Goal: Entertainment & Leisure: Consume media (video, audio)

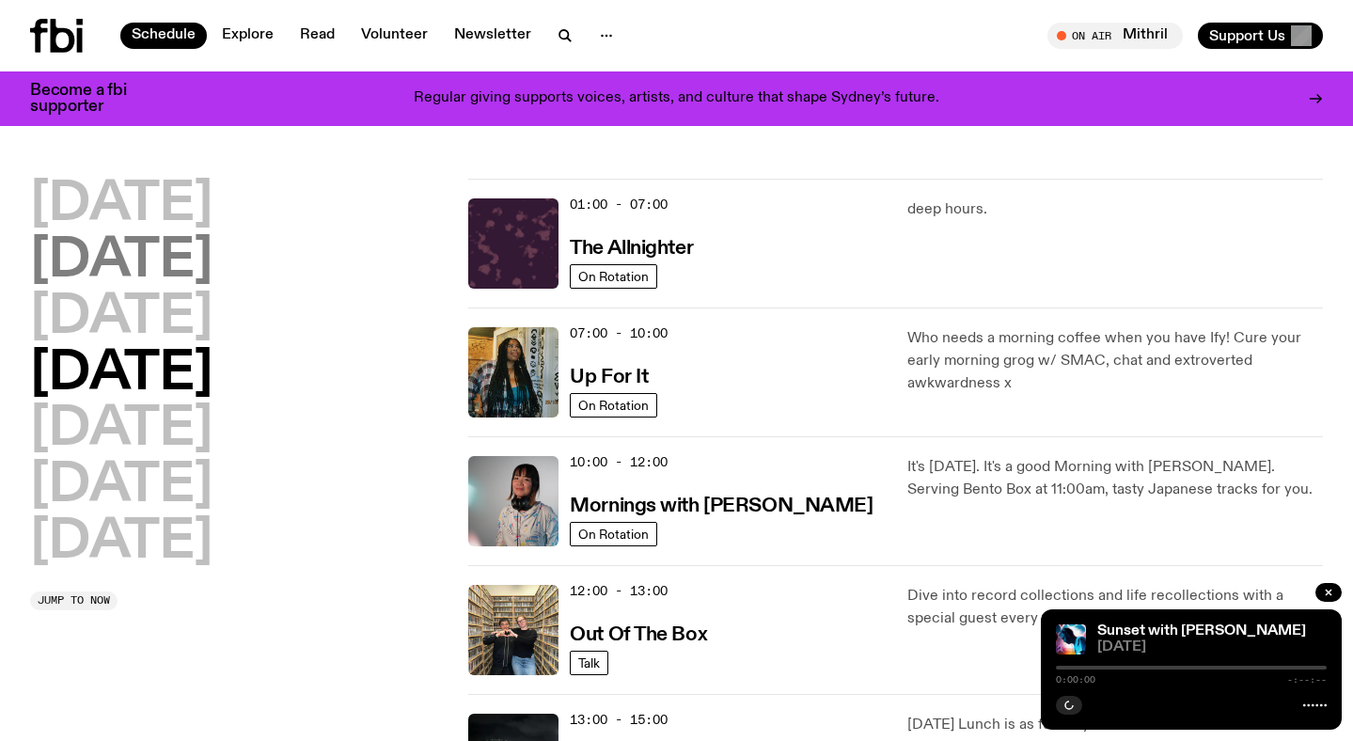
click at [213, 269] on h2 "[DATE]" at bounding box center [121, 261] width 182 height 53
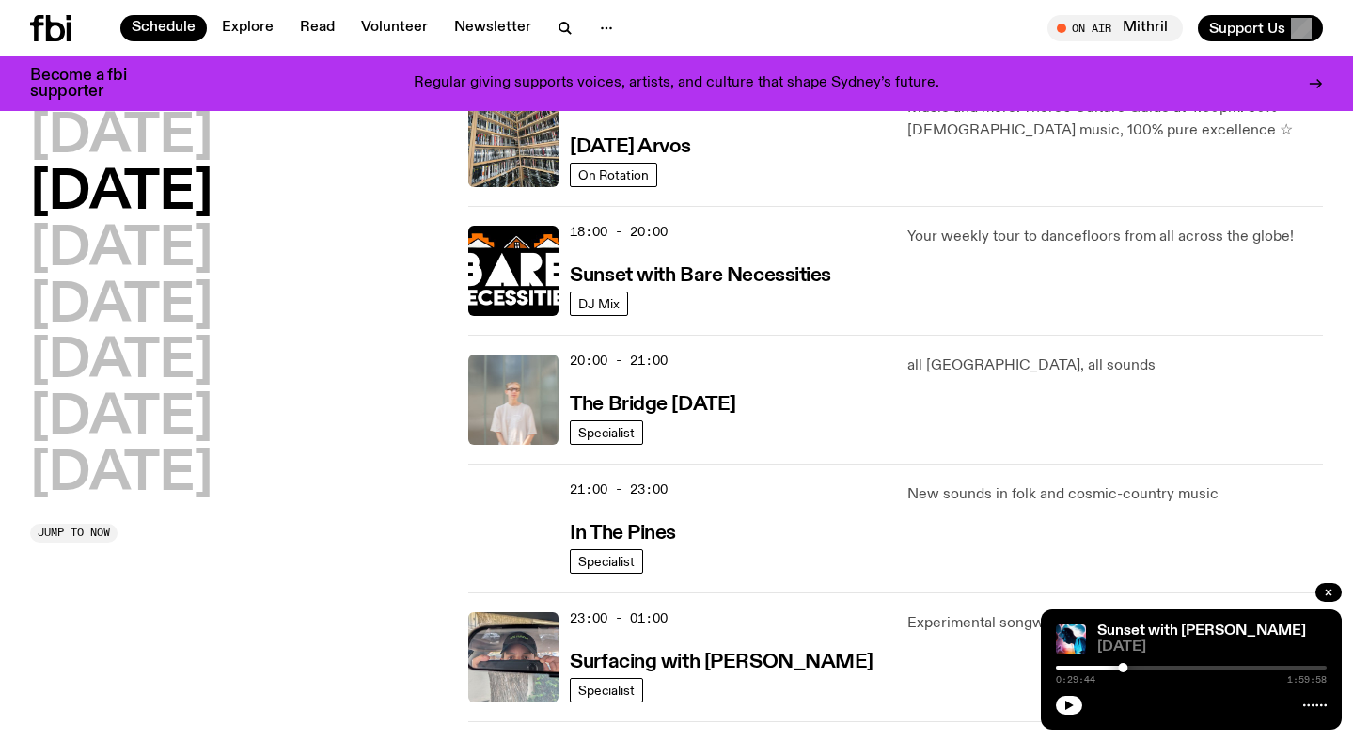
scroll to position [740, 0]
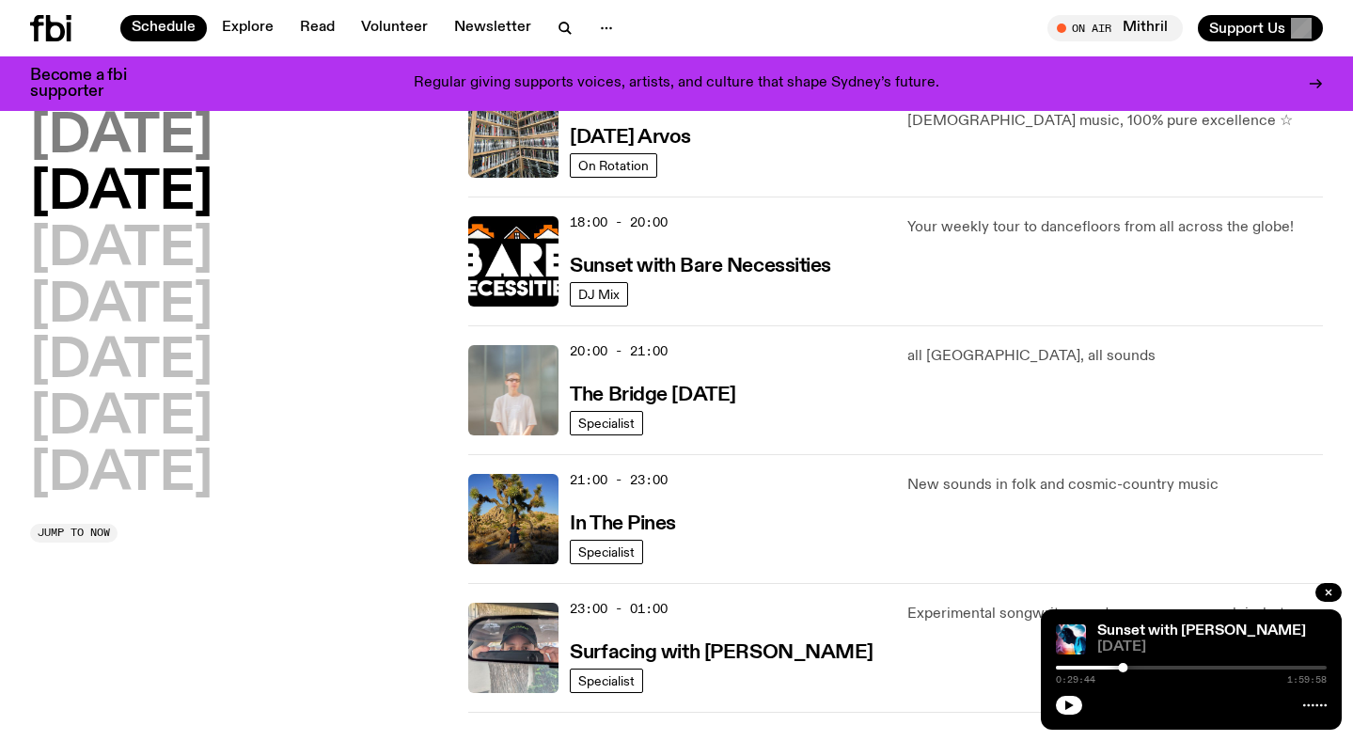
click at [213, 147] on h2 "[DATE]" at bounding box center [121, 137] width 182 height 53
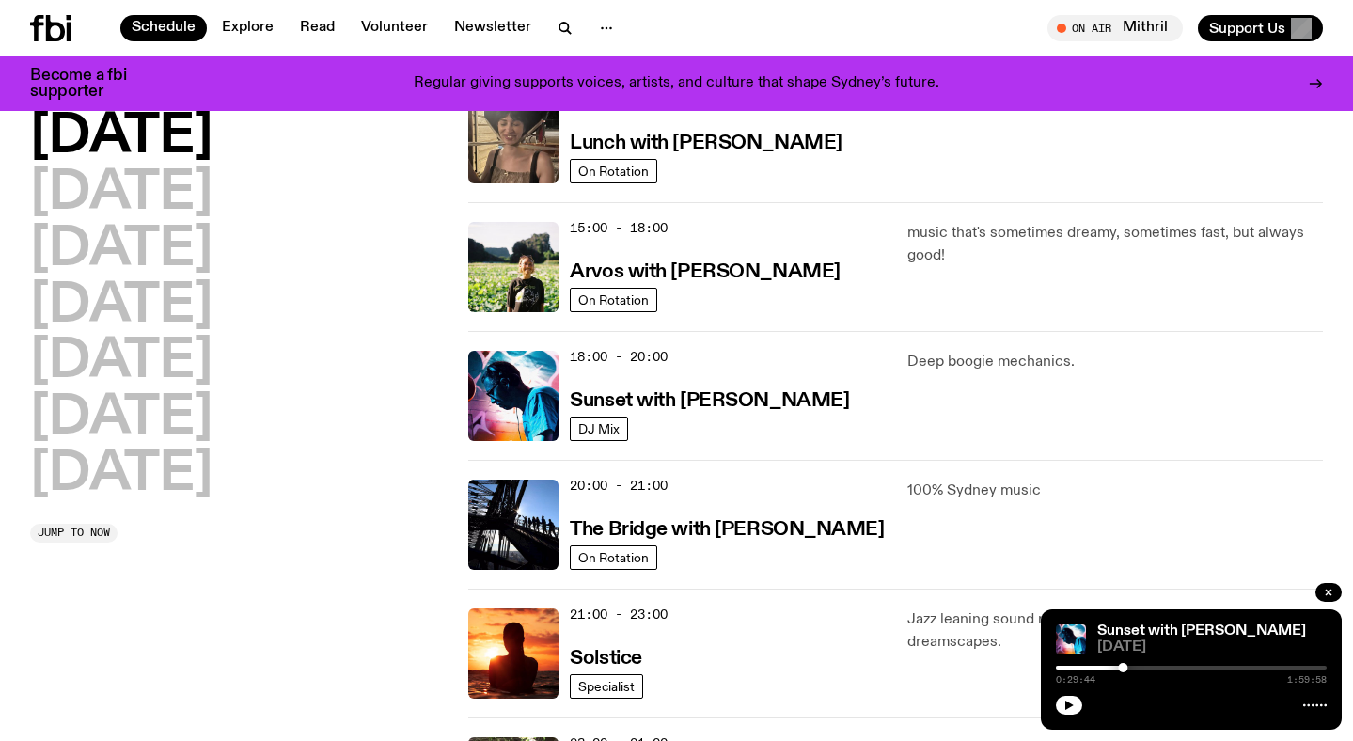
scroll to position [606, 0]
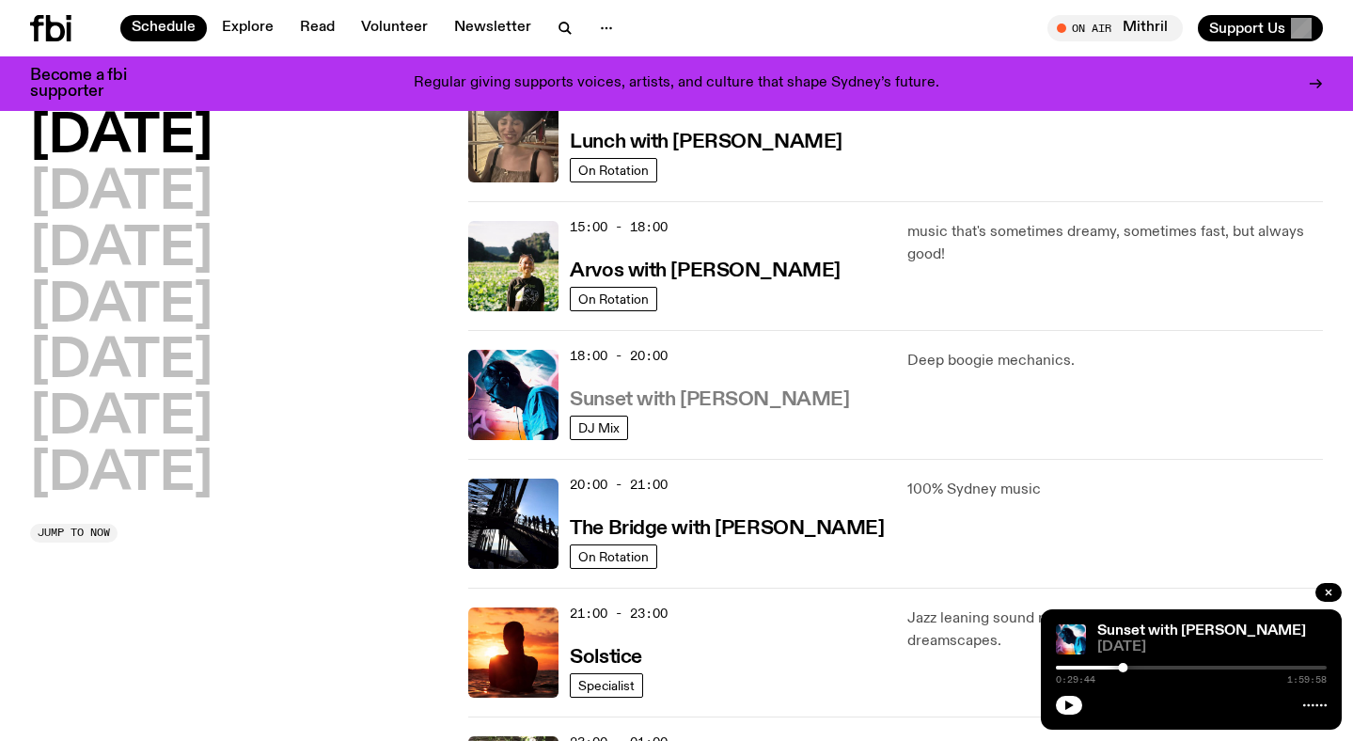
click at [681, 402] on h3 "Sunset with [PERSON_NAME]" at bounding box center [709, 400] width 279 height 20
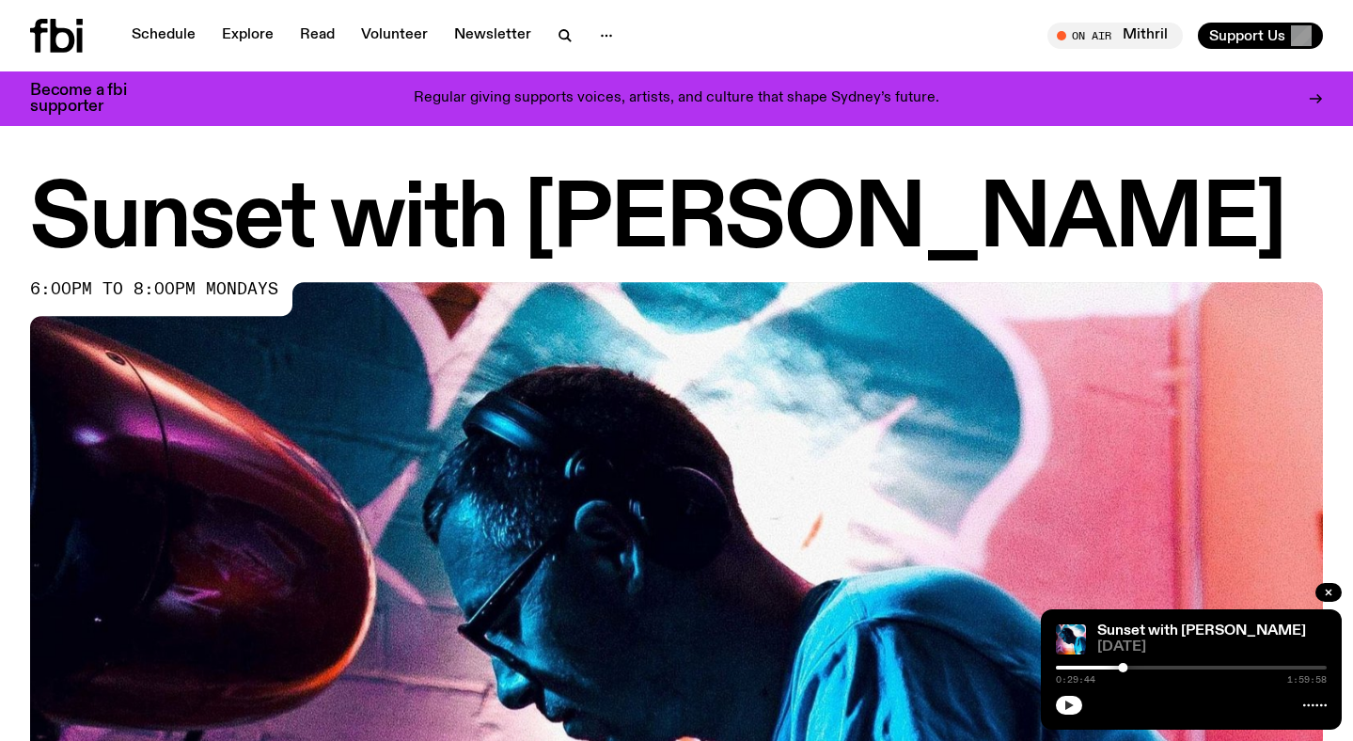
click at [1072, 706] on icon "button" at bounding box center [1068, 705] width 11 height 11
click at [1113, 666] on div at bounding box center [988, 668] width 271 height 4
click at [1125, 669] on div at bounding box center [1191, 668] width 271 height 4
click at [1121, 666] on div at bounding box center [1124, 667] width 9 height 9
click at [1126, 666] on div at bounding box center [1191, 668] width 271 height 4
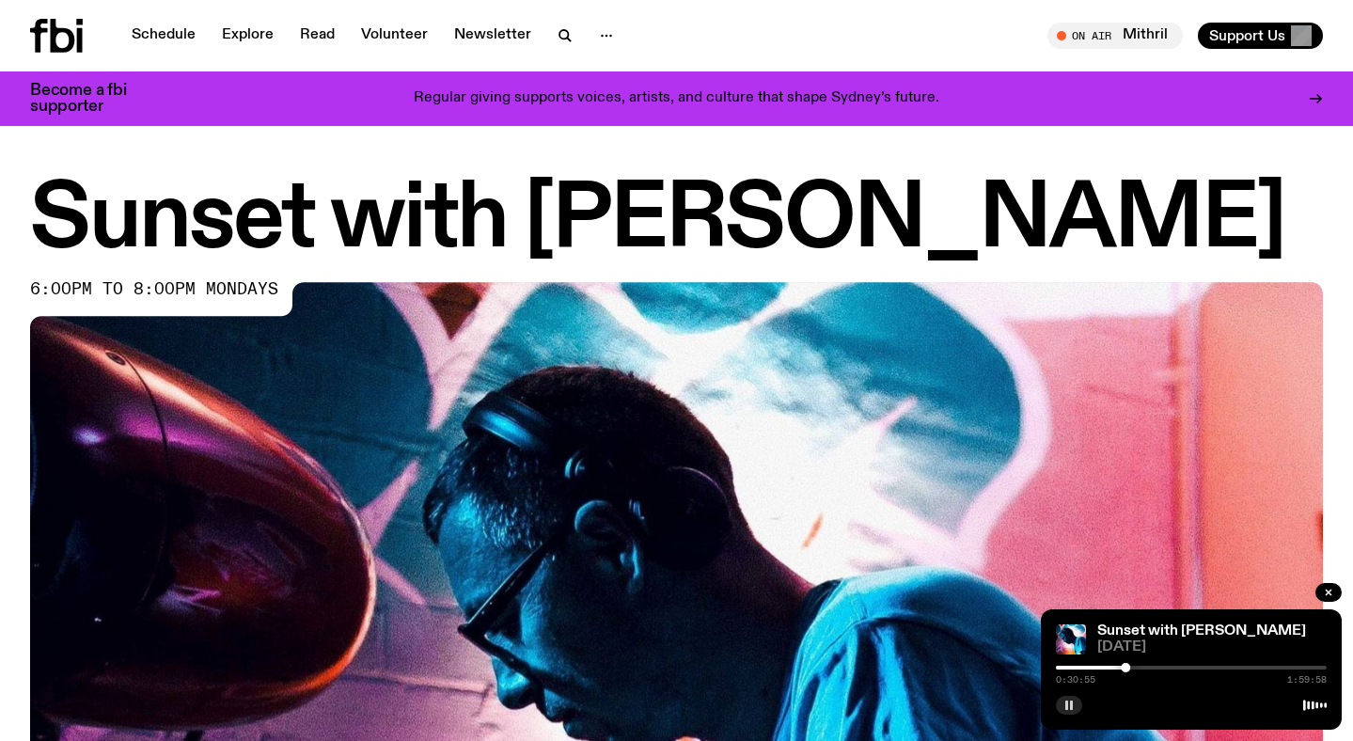
click at [1122, 666] on div at bounding box center [1125, 667] width 9 height 9
click at [1126, 666] on div at bounding box center [1191, 668] width 271 height 4
click at [1132, 666] on div at bounding box center [1191, 668] width 271 height 4
click at [1139, 666] on div at bounding box center [1191, 668] width 271 height 4
click at [1147, 668] on div at bounding box center [1191, 668] width 271 height 4
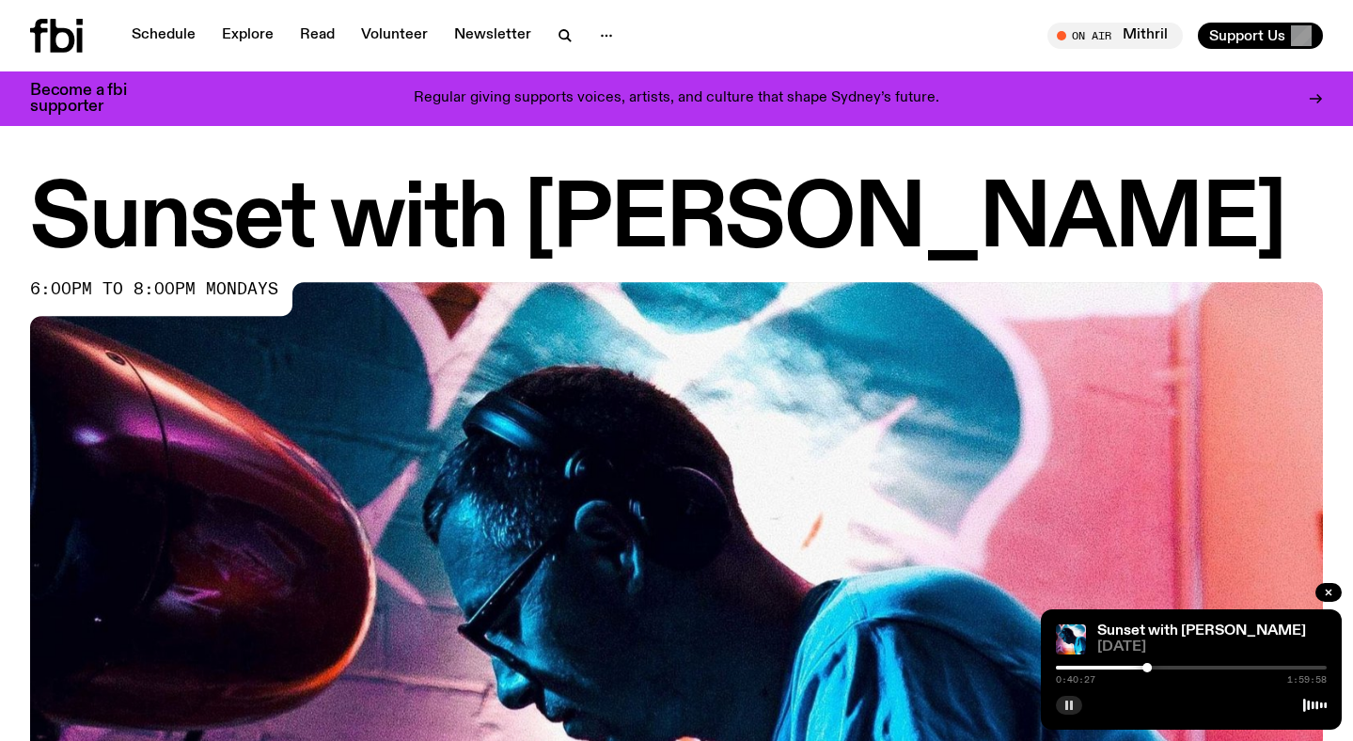
click at [1158, 667] on div at bounding box center [1191, 668] width 271 height 4
click at [1169, 666] on div at bounding box center [1191, 668] width 271 height 4
click at [1074, 707] on icon "button" at bounding box center [1068, 705] width 11 height 11
click at [1327, 590] on icon "button" at bounding box center [1328, 592] width 11 height 11
